Goal: Information Seeking & Learning: Learn about a topic

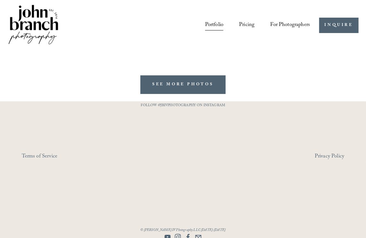
click at [243, 23] on link "Pricing" at bounding box center [246, 25] width 15 height 11
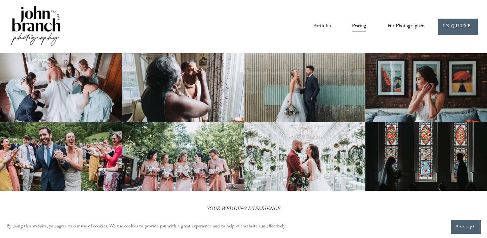
click at [358, 25] on link "Pricing" at bounding box center [359, 26] width 14 height 11
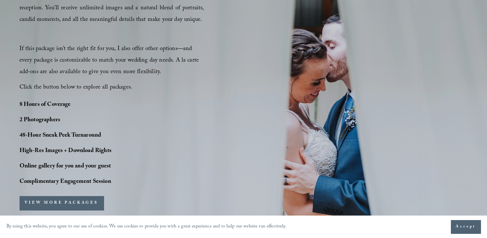
scroll to position [448, 0]
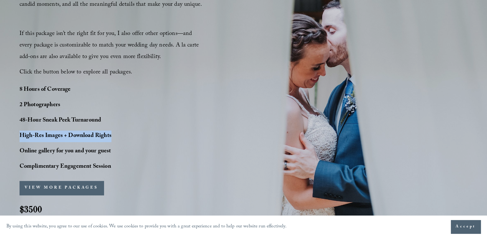
drag, startPoint x: 126, startPoint y: 112, endPoint x: 133, endPoint y: 132, distance: 21.0
click at [133, 132] on div "8 Hours of Coverage 2 Photographers 48-Hour Sneak Peek Turnaround High-Res Imag…" at bounding box center [84, 128] width 128 height 88
click at [133, 132] on p "High-Res Images + Download Rights" at bounding box center [84, 136] width 128 height 12
drag, startPoint x: 108, startPoint y: 98, endPoint x: 144, endPoint y: 134, distance: 50.5
click at [144, 134] on div "8 Hours of Coverage 2 Photographers 48-Hour Sneak Peek Turnaround High-Res Imag…" at bounding box center [84, 128] width 128 height 88
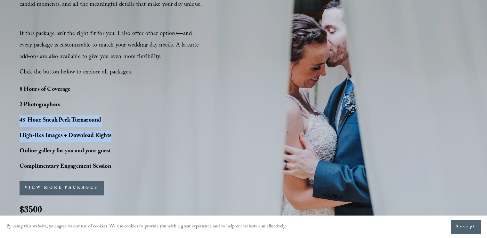
click at [144, 134] on p "High-Res Images + Download Rights" at bounding box center [84, 136] width 128 height 12
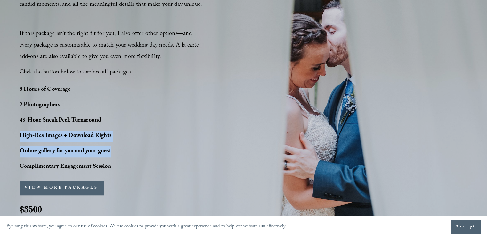
drag, startPoint x: 121, startPoint y: 118, endPoint x: 136, endPoint y: 148, distance: 34.4
click at [136, 148] on div "8 Hours of Coverage 2 Photographers 48-Hour Sneak Peek Turnaround High-Res Imag…" at bounding box center [84, 128] width 128 height 88
click at [136, 148] on p "Online gallery for you and your guest" at bounding box center [84, 152] width 128 height 12
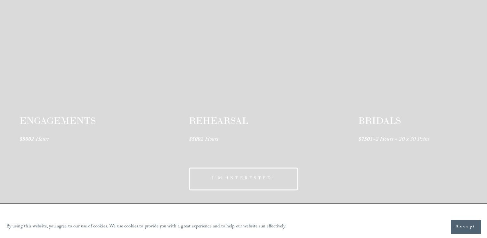
scroll to position [961, 0]
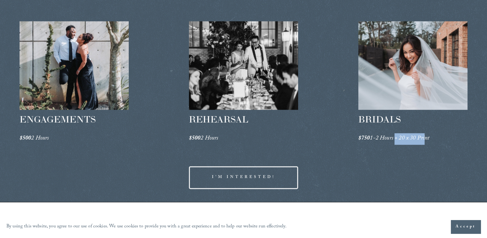
drag, startPoint x: 396, startPoint y: 136, endPoint x: 427, endPoint y: 135, distance: 30.8
click at [427, 135] on em "1-2 Hours + 20 x 30 Print" at bounding box center [400, 139] width 60 height 10
drag, startPoint x: 420, startPoint y: 138, endPoint x: 439, endPoint y: 139, distance: 19.3
click at [439, 139] on p "$750 1-2 Hours + 20 x 30 Print" at bounding box center [413, 139] width 110 height 12
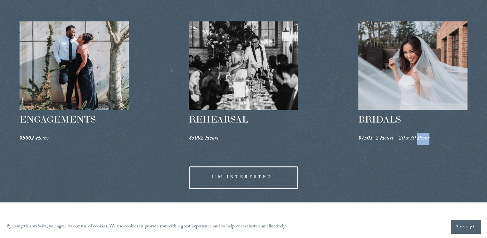
click at [440, 139] on p "$750 1-2 Hours + 20 x 30 Print" at bounding box center [413, 139] width 110 height 12
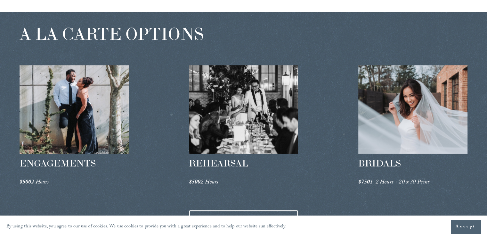
scroll to position [897, 0]
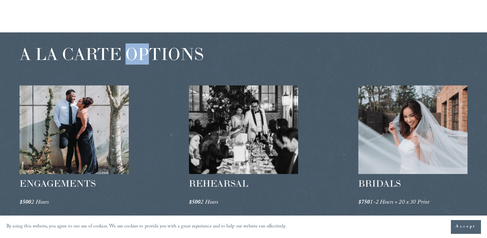
drag, startPoint x: 124, startPoint y: 52, endPoint x: 148, endPoint y: 58, distance: 24.9
click at [148, 58] on span "A LA CARTE OPTIONS" at bounding box center [112, 53] width 184 height 21
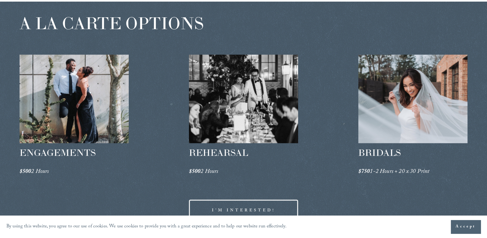
scroll to position [961, 0]
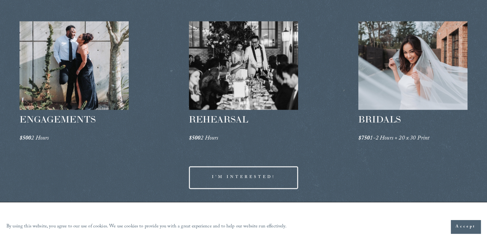
click at [132, 142] on div "A LA CARTE OPTIONS ENGAGEMENTS $500 2 Hours REHEARSAL $500 2 Hours" at bounding box center [243, 84] width 487 height 233
click at [251, 69] on div at bounding box center [244, 65] width 110 height 89
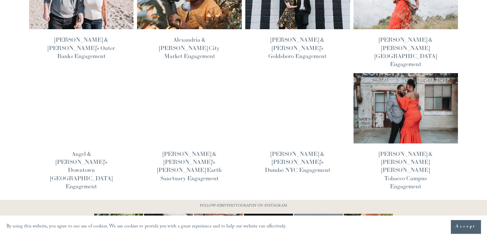
scroll to position [226, 0]
